Goal: Find specific page/section: Find specific page/section

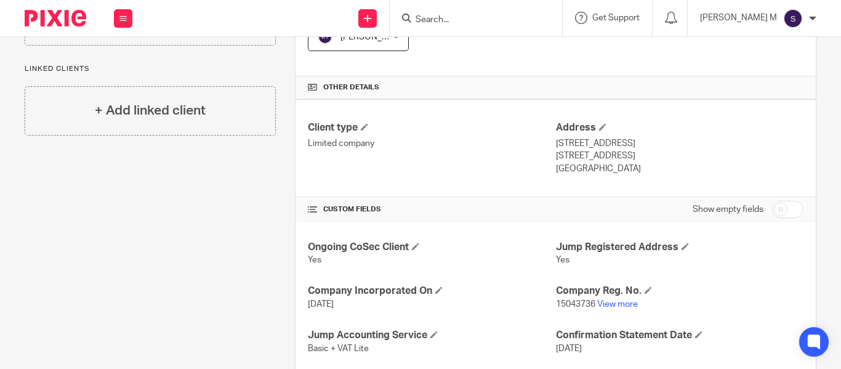
scroll to position [266, 0]
click at [610, 302] on link "View more" at bounding box center [617, 303] width 41 height 9
click at [483, 17] on input "Search" at bounding box center [469, 20] width 111 height 11
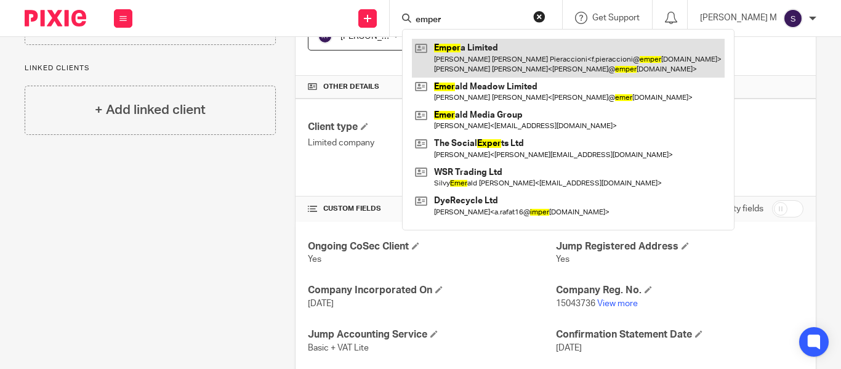
type input "emper"
click at [510, 53] on link at bounding box center [568, 58] width 313 height 38
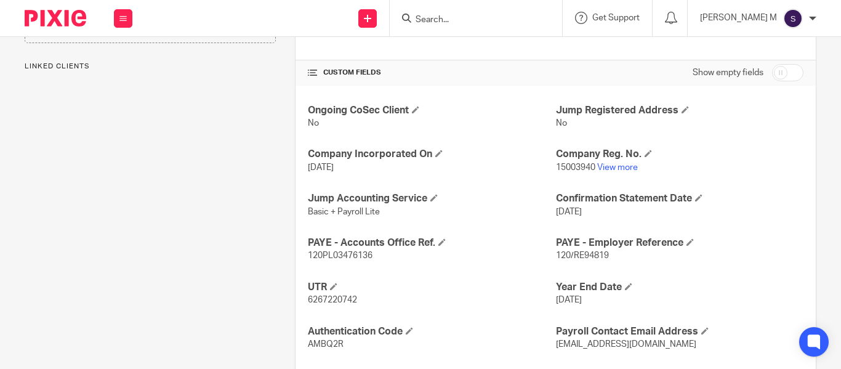
scroll to position [404, 0]
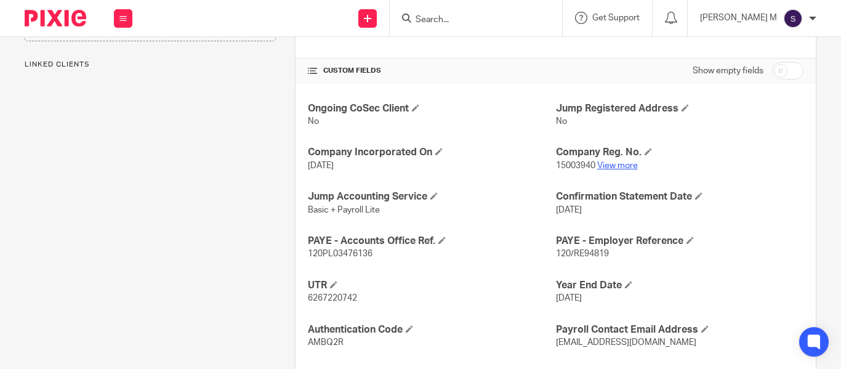
click at [618, 165] on link "View more" at bounding box center [617, 165] width 41 height 9
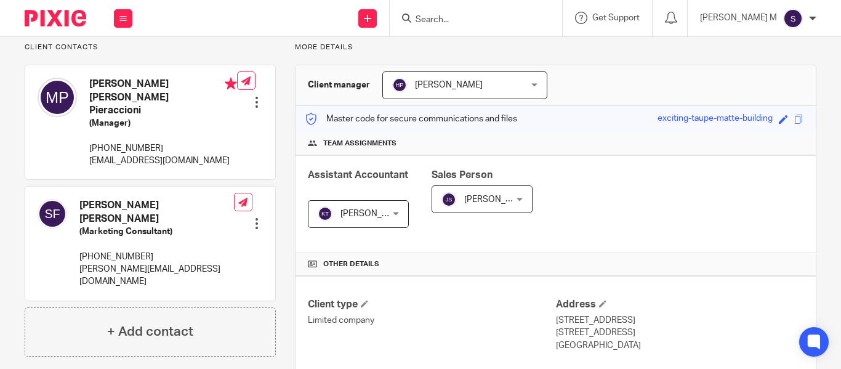
scroll to position [33, 0]
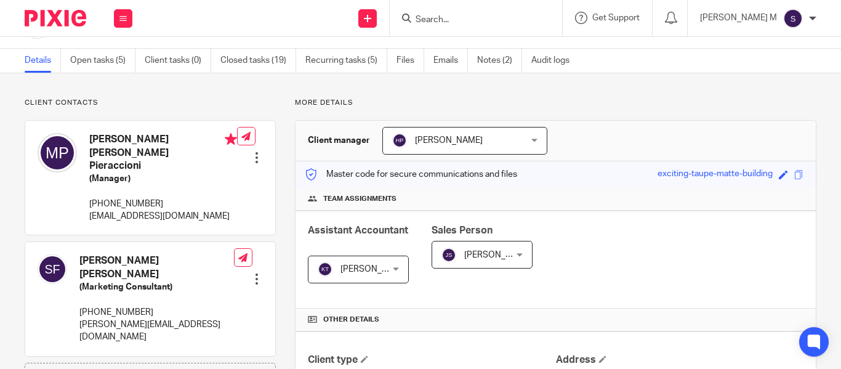
click at [479, 17] on input "Search" at bounding box center [469, 20] width 111 height 11
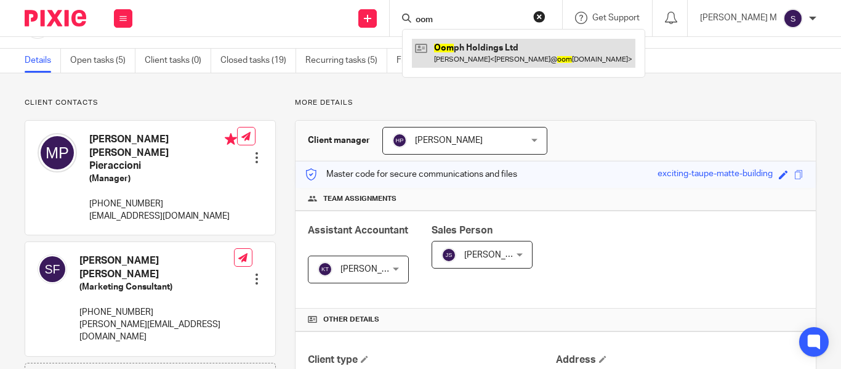
type input "oom"
click at [486, 51] on link at bounding box center [523, 53] width 223 height 28
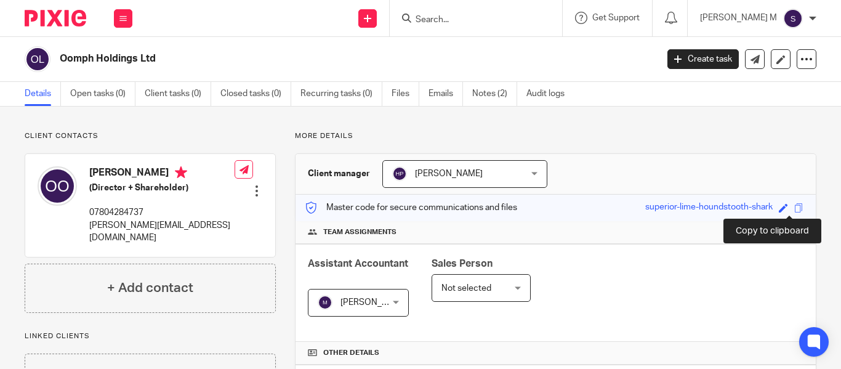
click at [794, 210] on span at bounding box center [798, 207] width 9 height 9
